Goal: Task Accomplishment & Management: Manage account settings

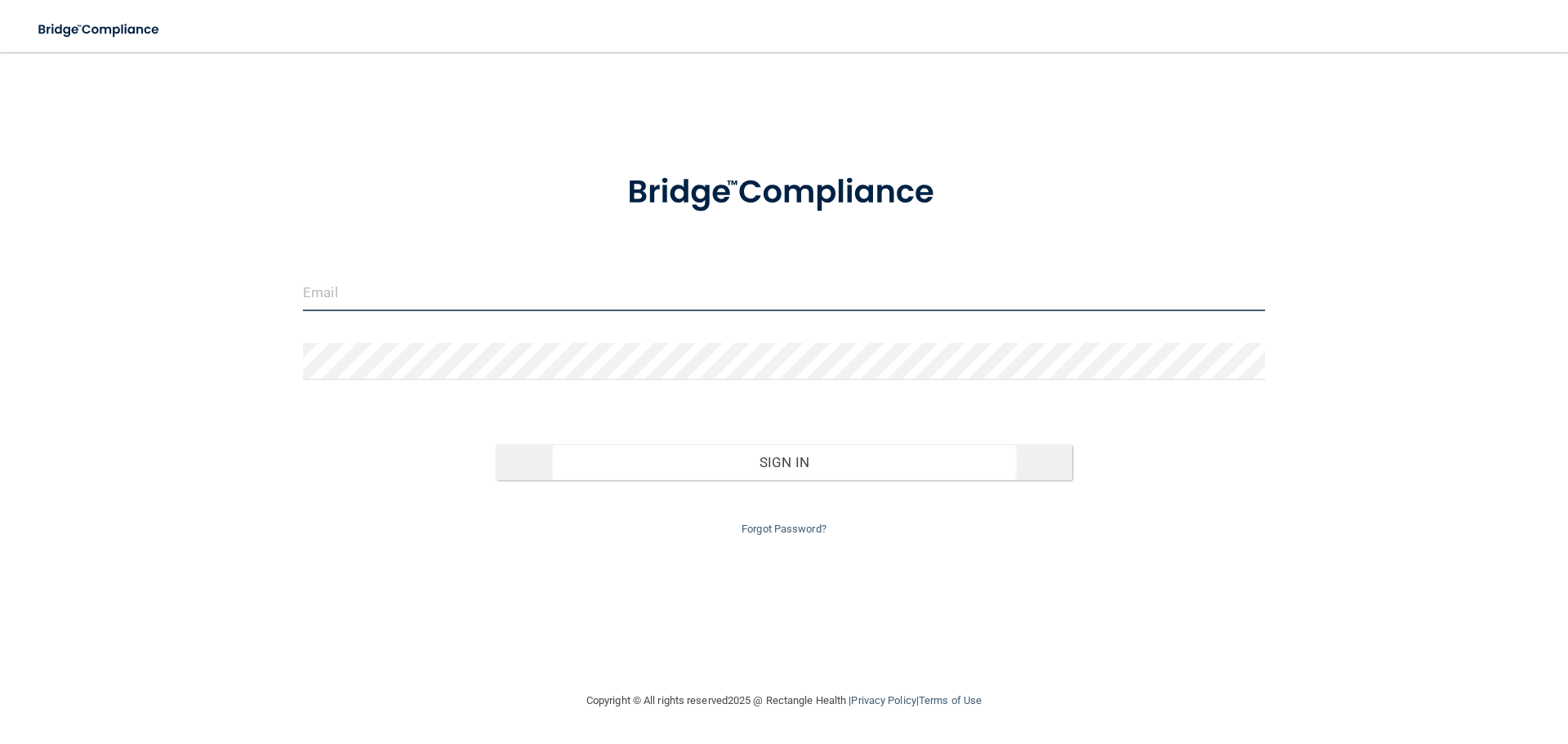
type input "[EMAIL_ADDRESS][DOMAIN_NAME]"
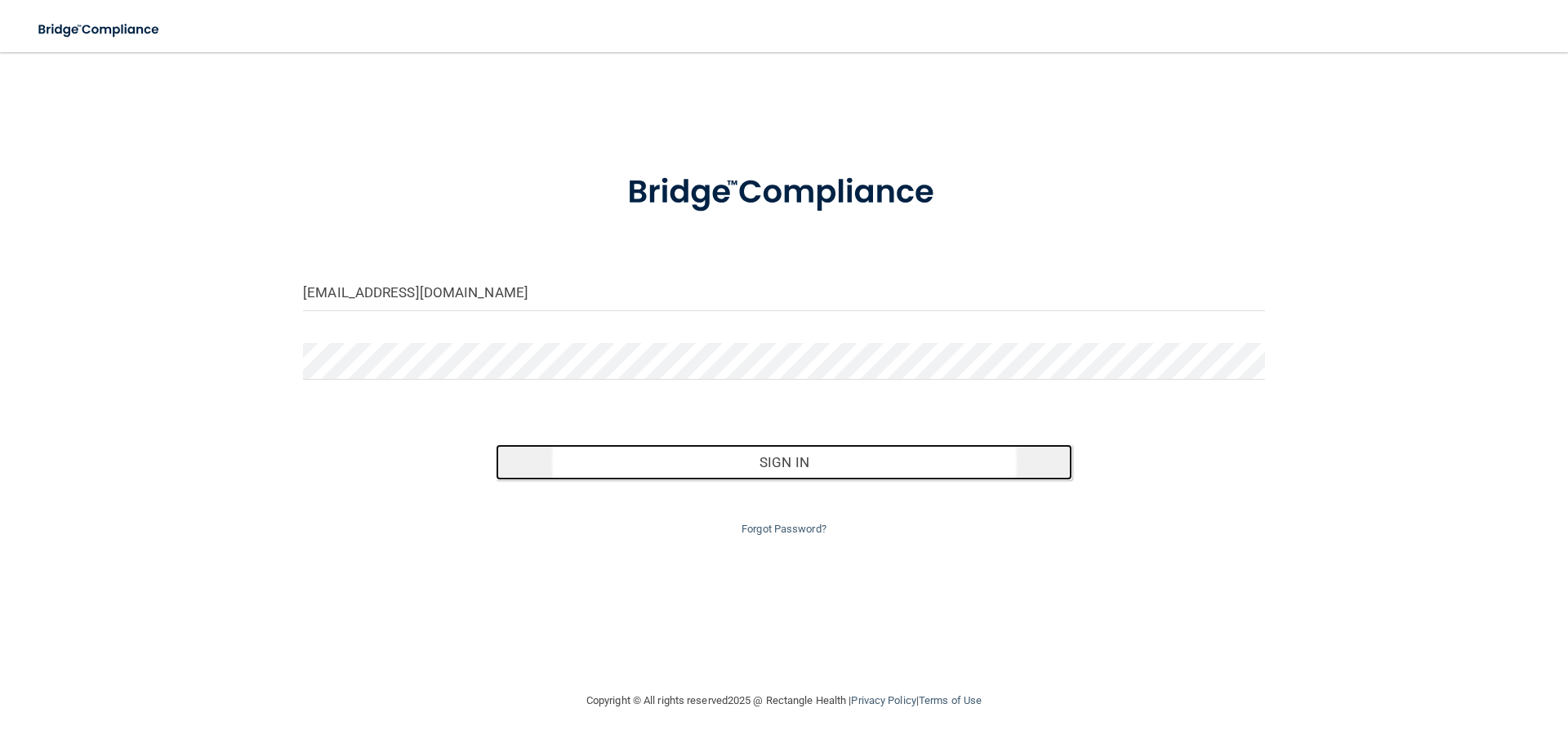
click at [778, 464] on button "Sign In" at bounding box center [784, 462] width 578 height 36
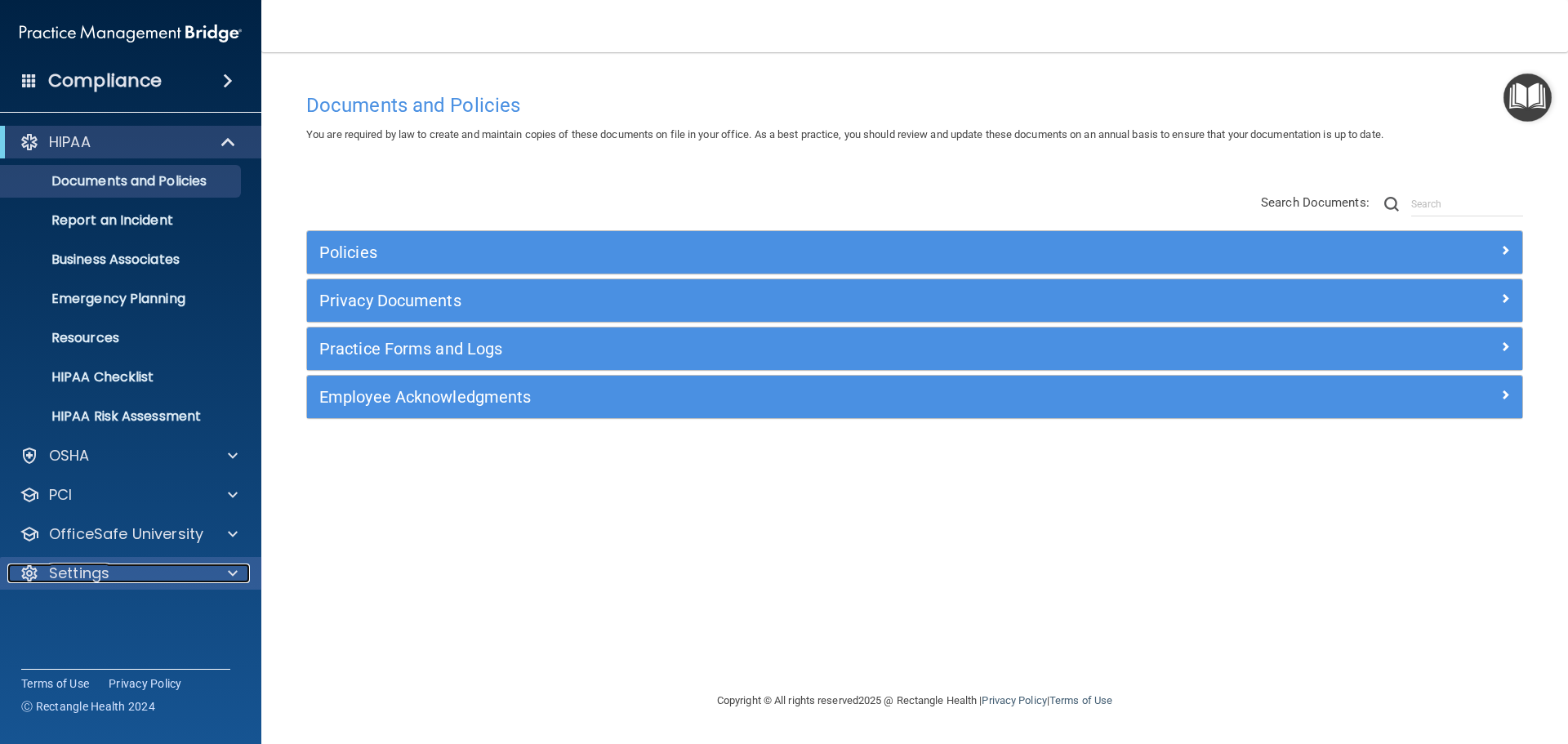
click at [80, 567] on p "Settings" at bounding box center [79, 573] width 61 height 19
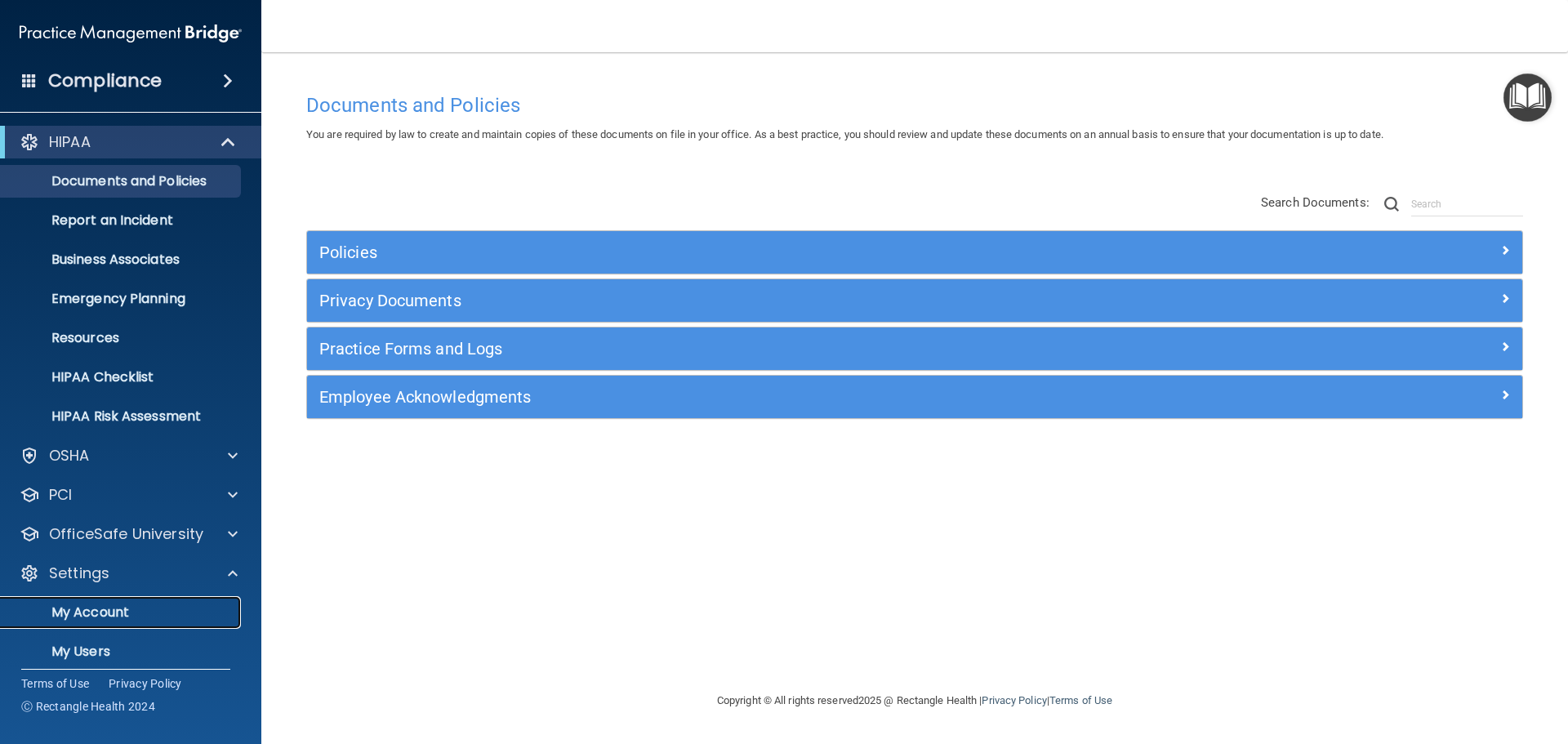
click at [117, 601] on link "My Account" at bounding box center [113, 612] width 257 height 33
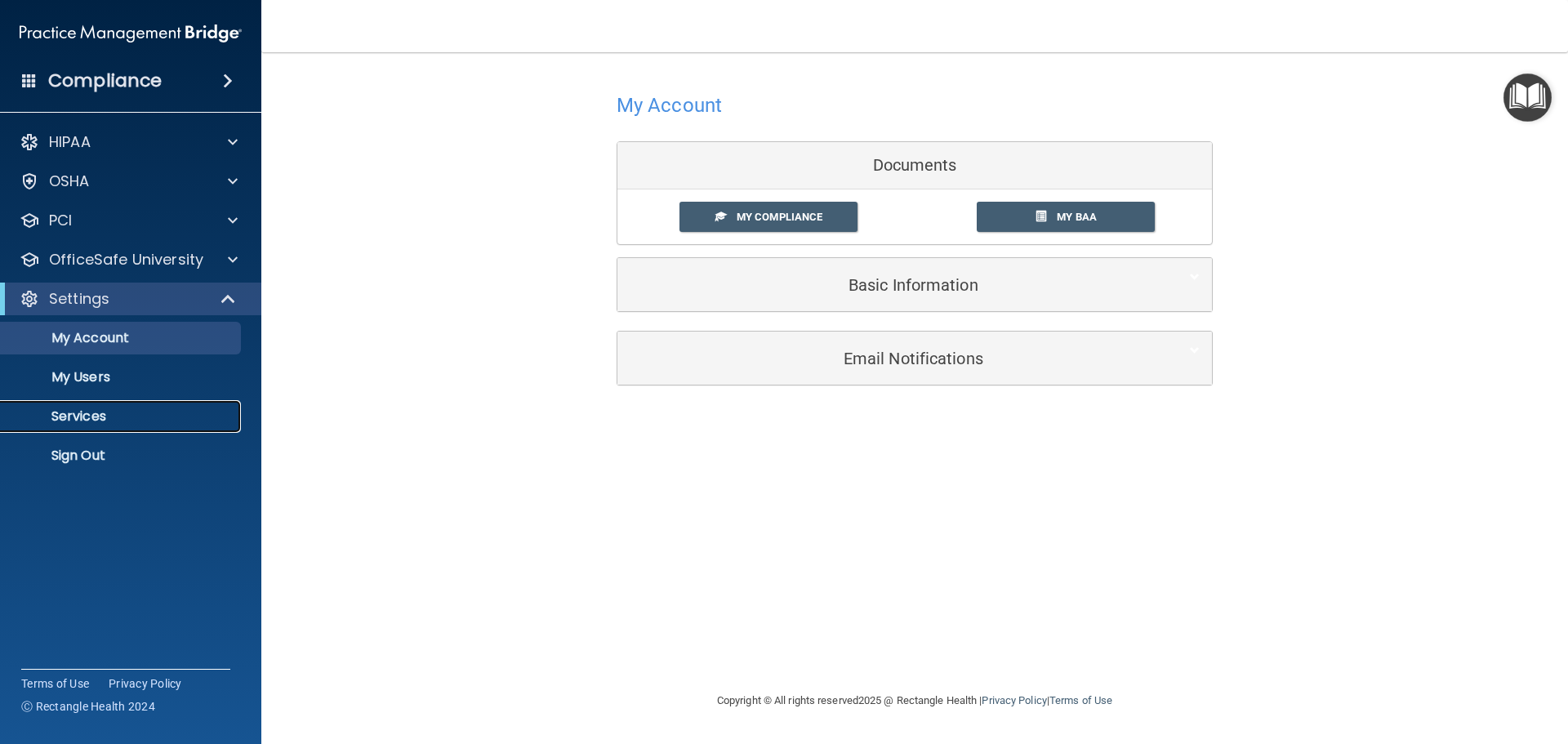
click at [84, 413] on p "Services" at bounding box center [122, 416] width 223 height 16
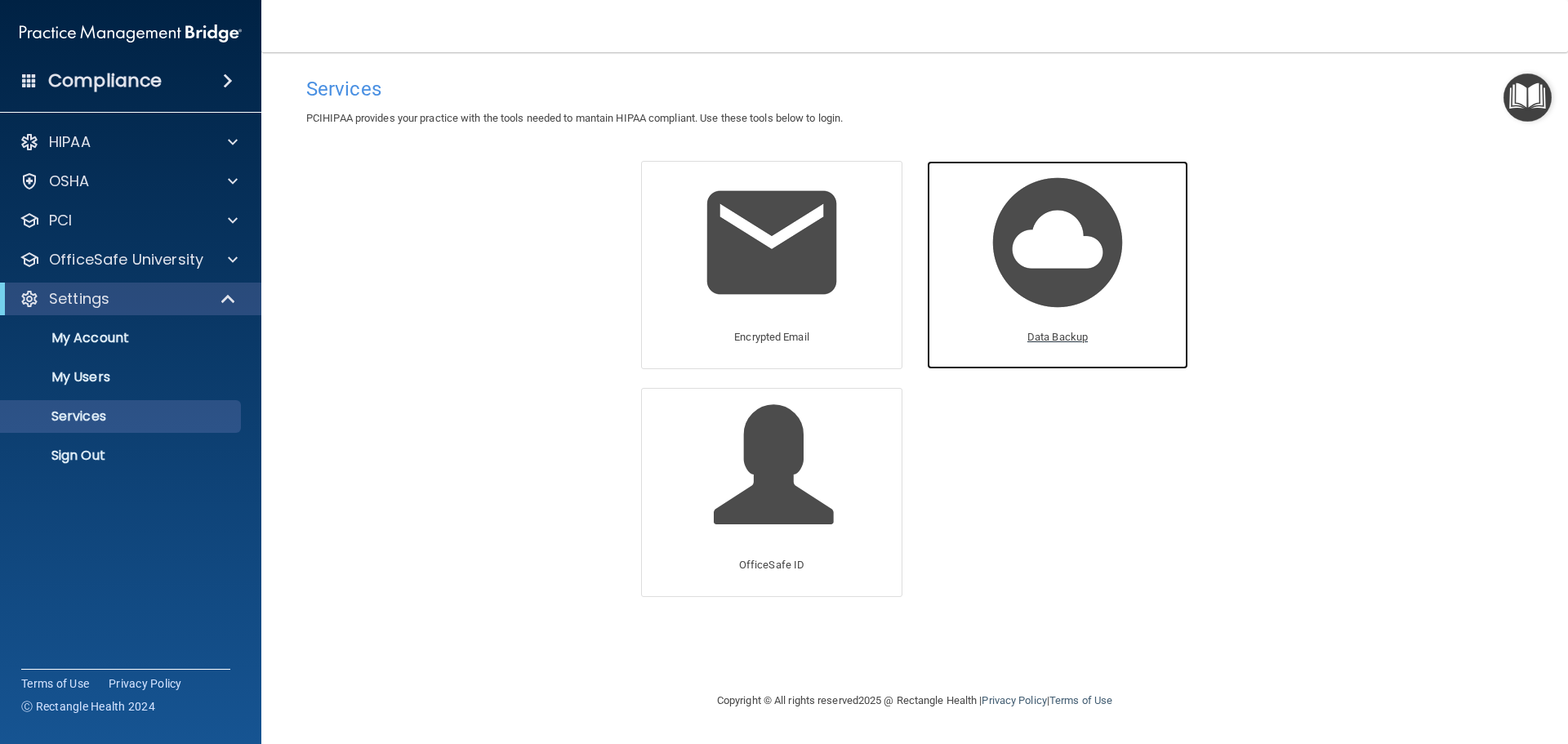
click at [1056, 263] on img at bounding box center [1058, 242] width 156 height 156
